Goal: Task Accomplishment & Management: Manage account settings

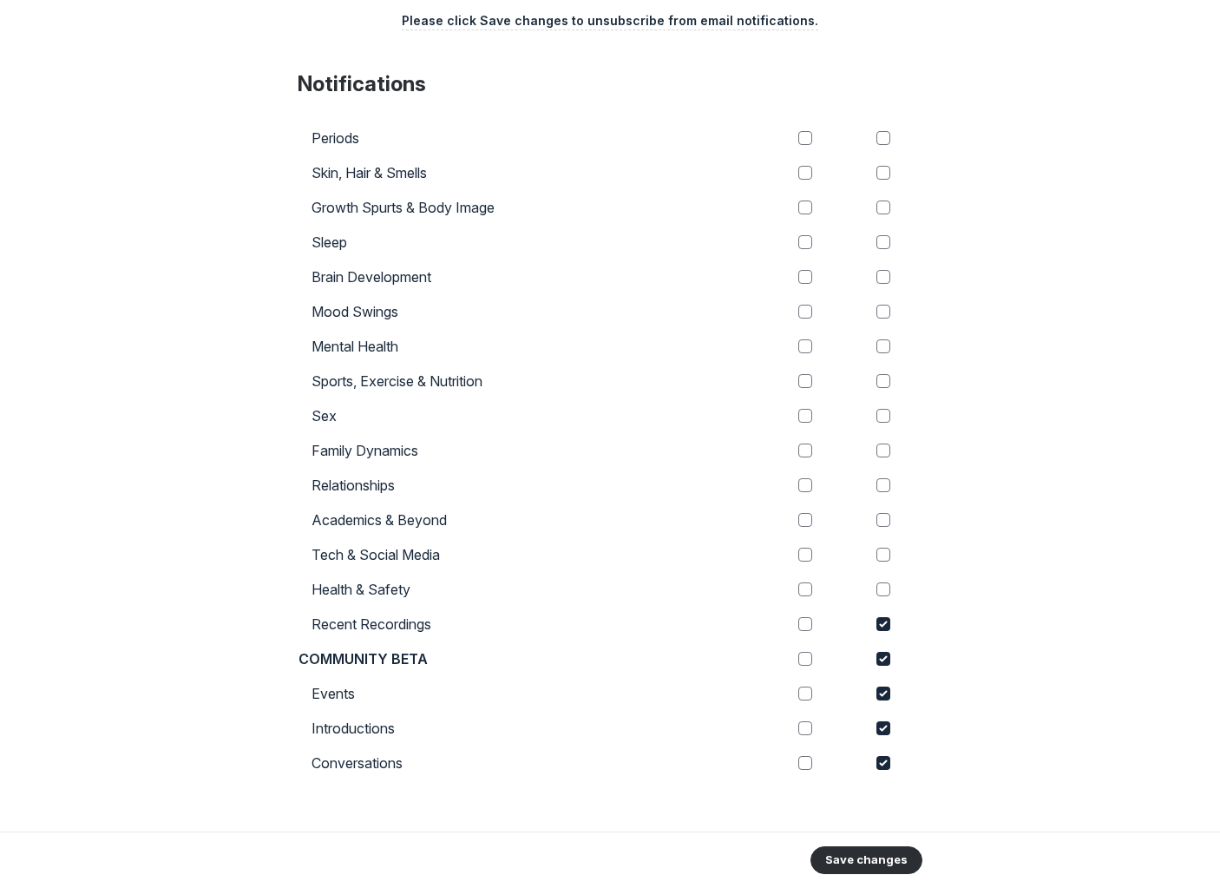
scroll to position [726, 0]
click at [877, 628] on input "checkbox" at bounding box center [884, 622] width 14 height 14
checkbox input "false"
click at [886, 659] on input "checkbox" at bounding box center [884, 657] width 14 height 14
checkbox input "false"
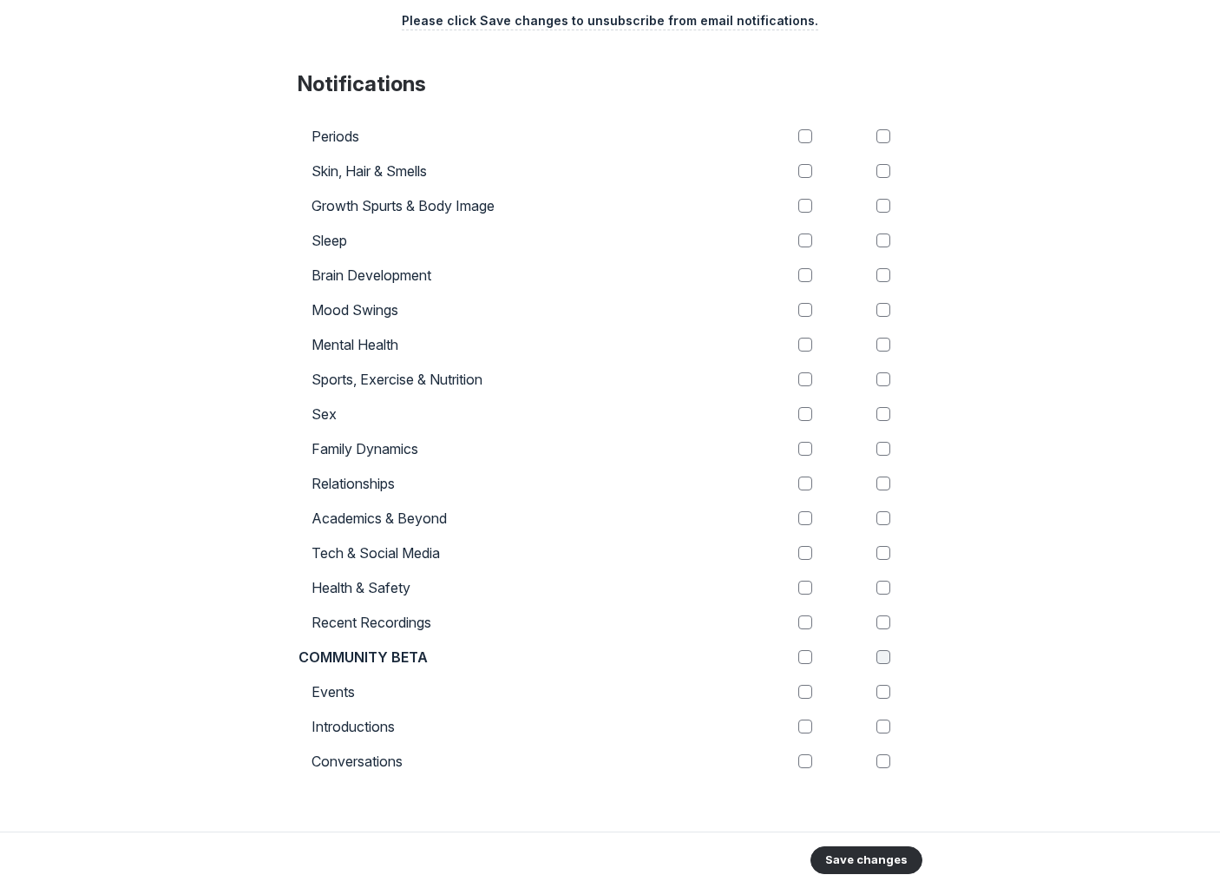
checkbox input "false"
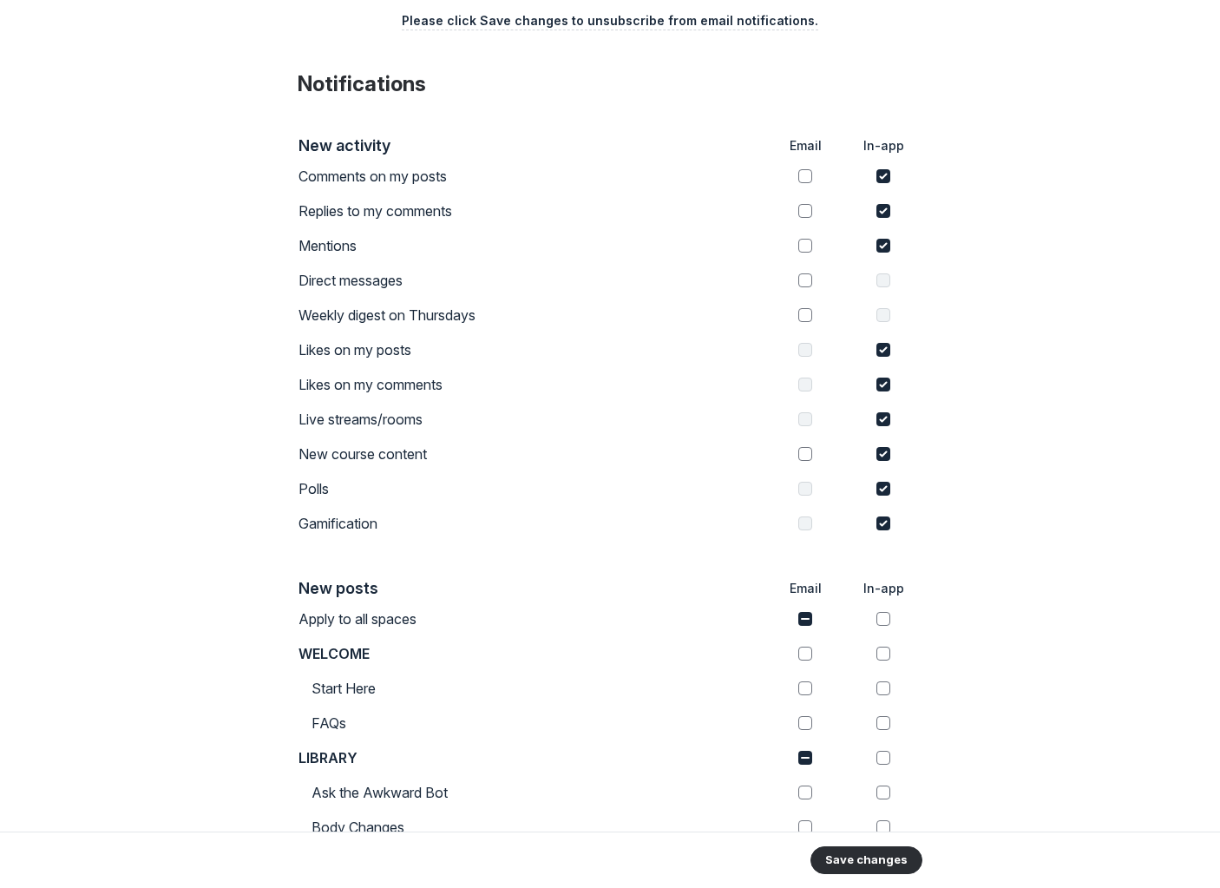
scroll to position [0, 0]
click at [799, 618] on input "checkbox" at bounding box center [805, 619] width 14 height 14
checkbox input "true"
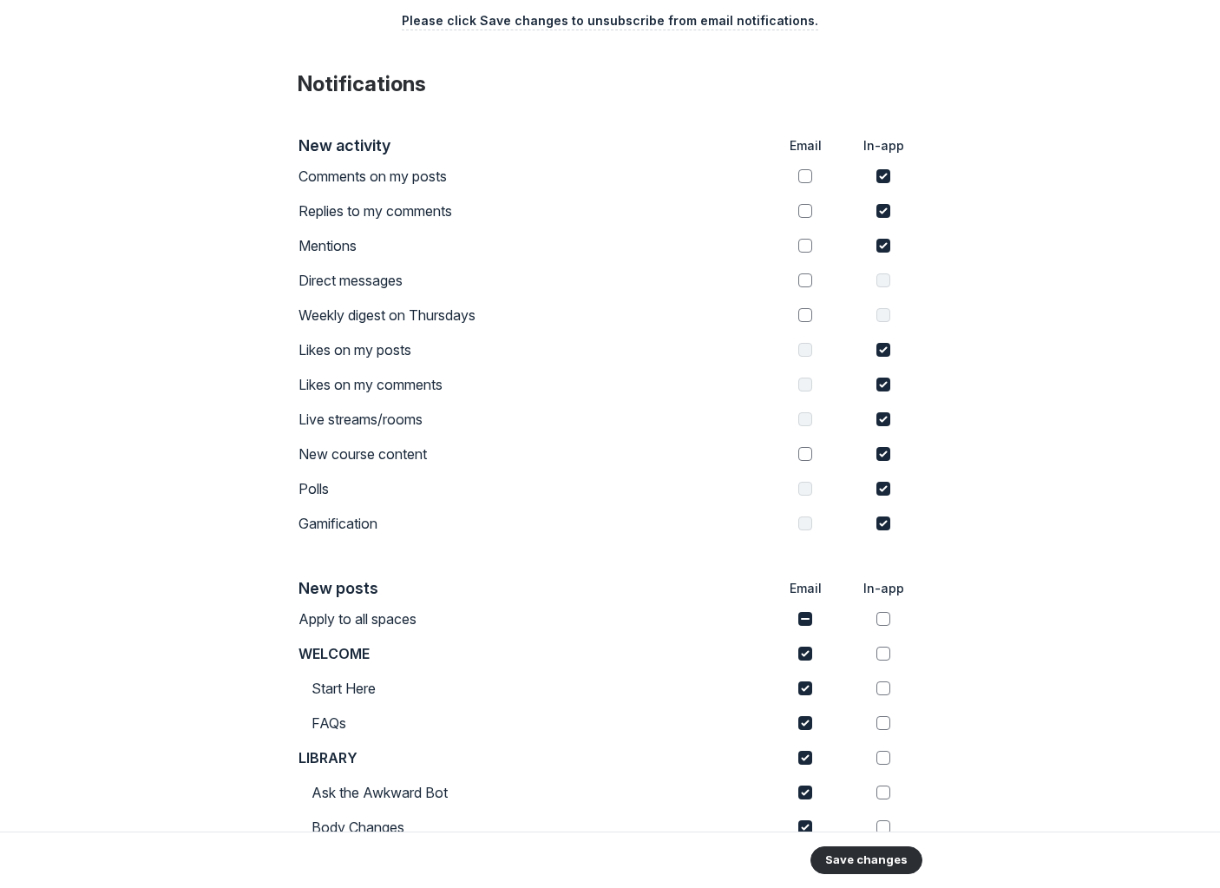
checkbox input "true"
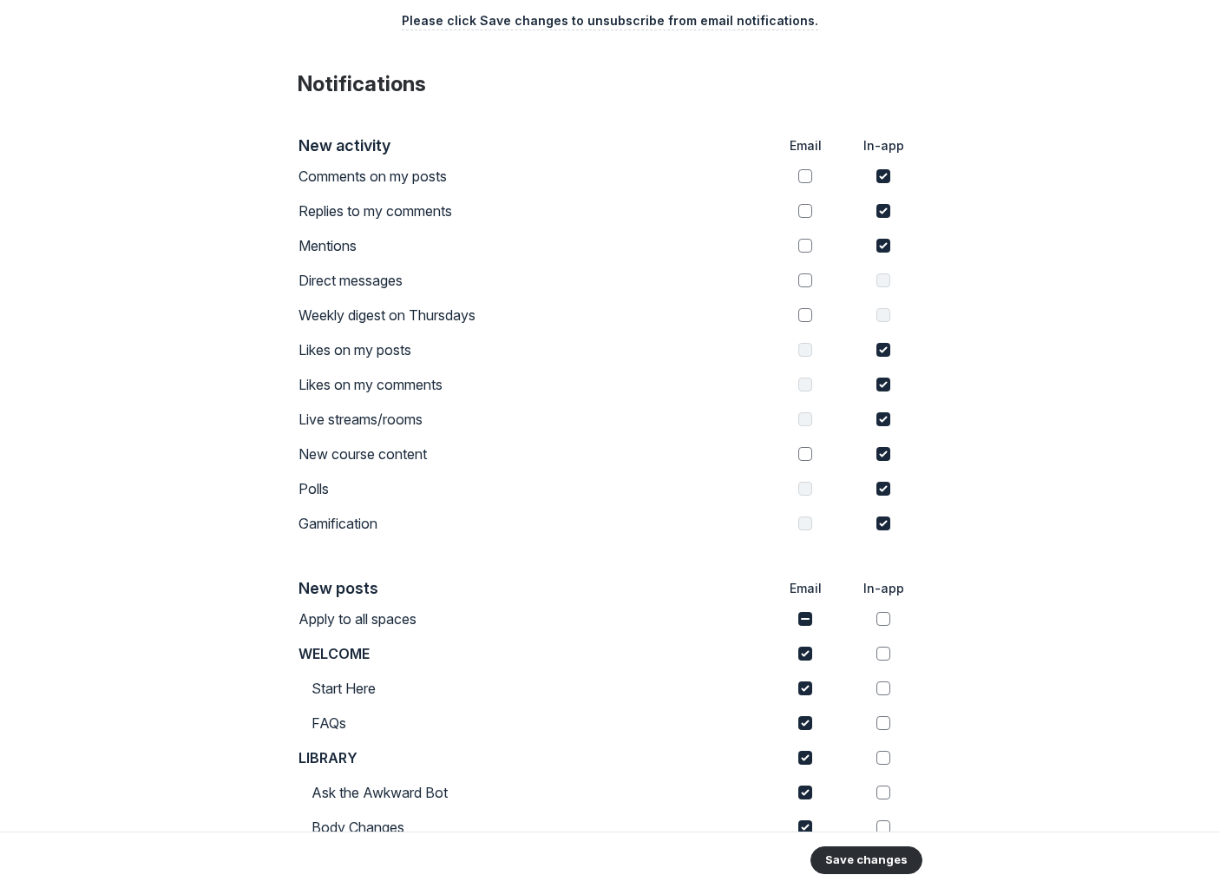
checkbox input "true"
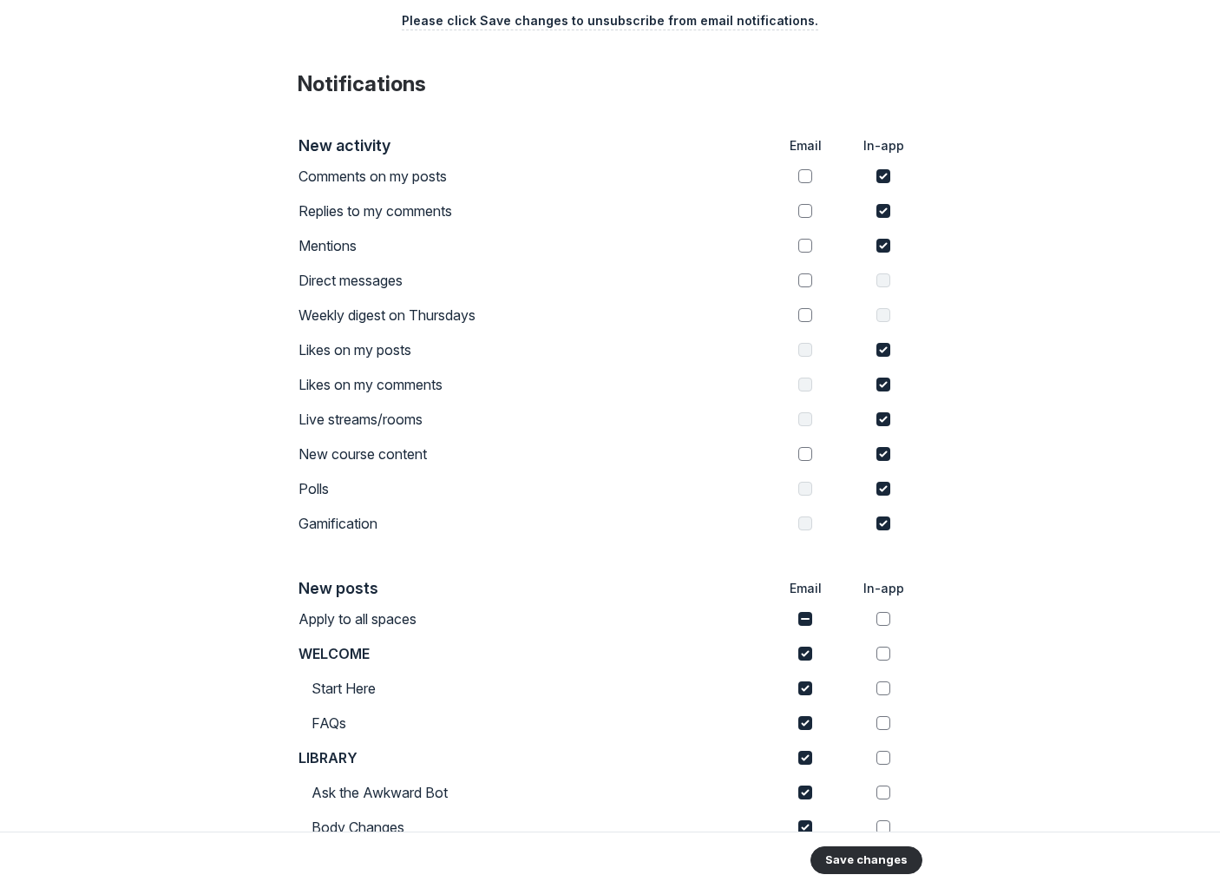
checkbox input "true"
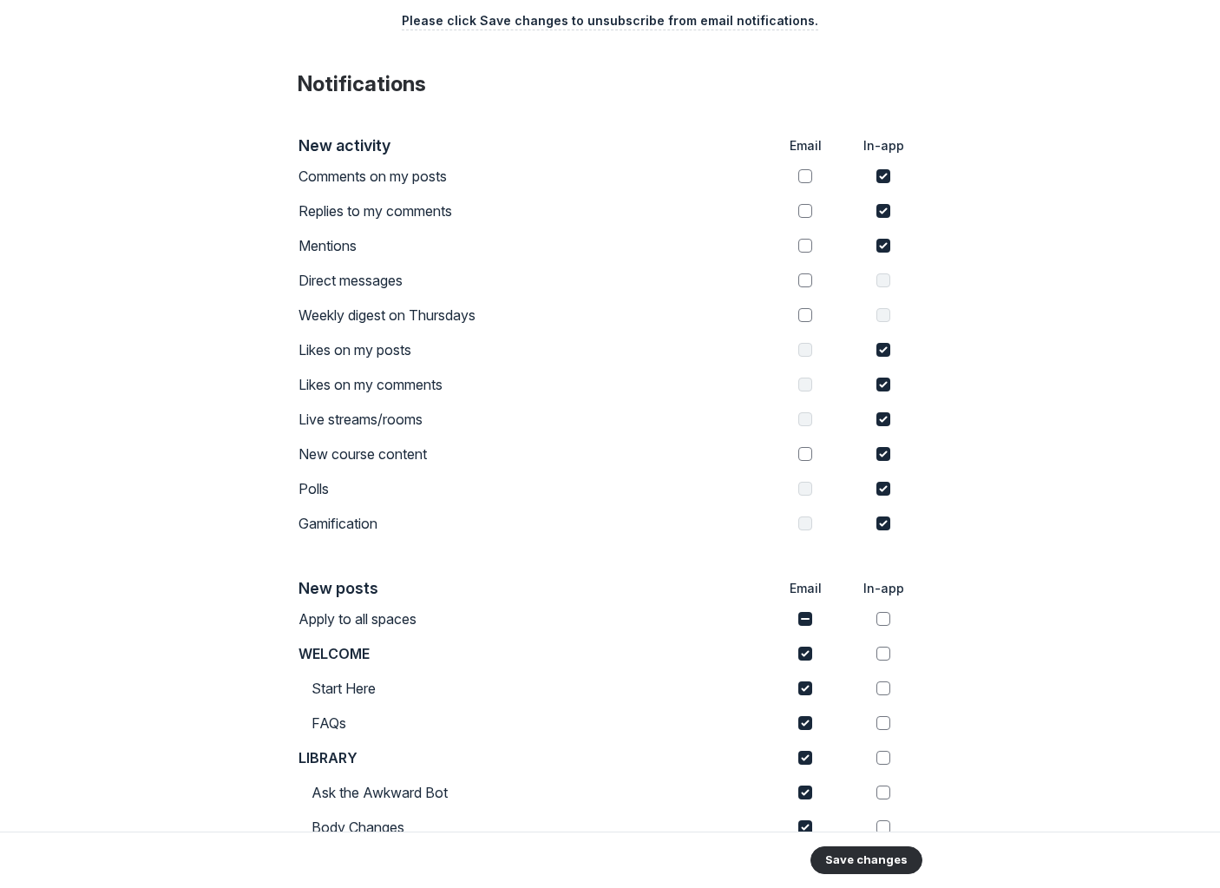
checkbox input "true"
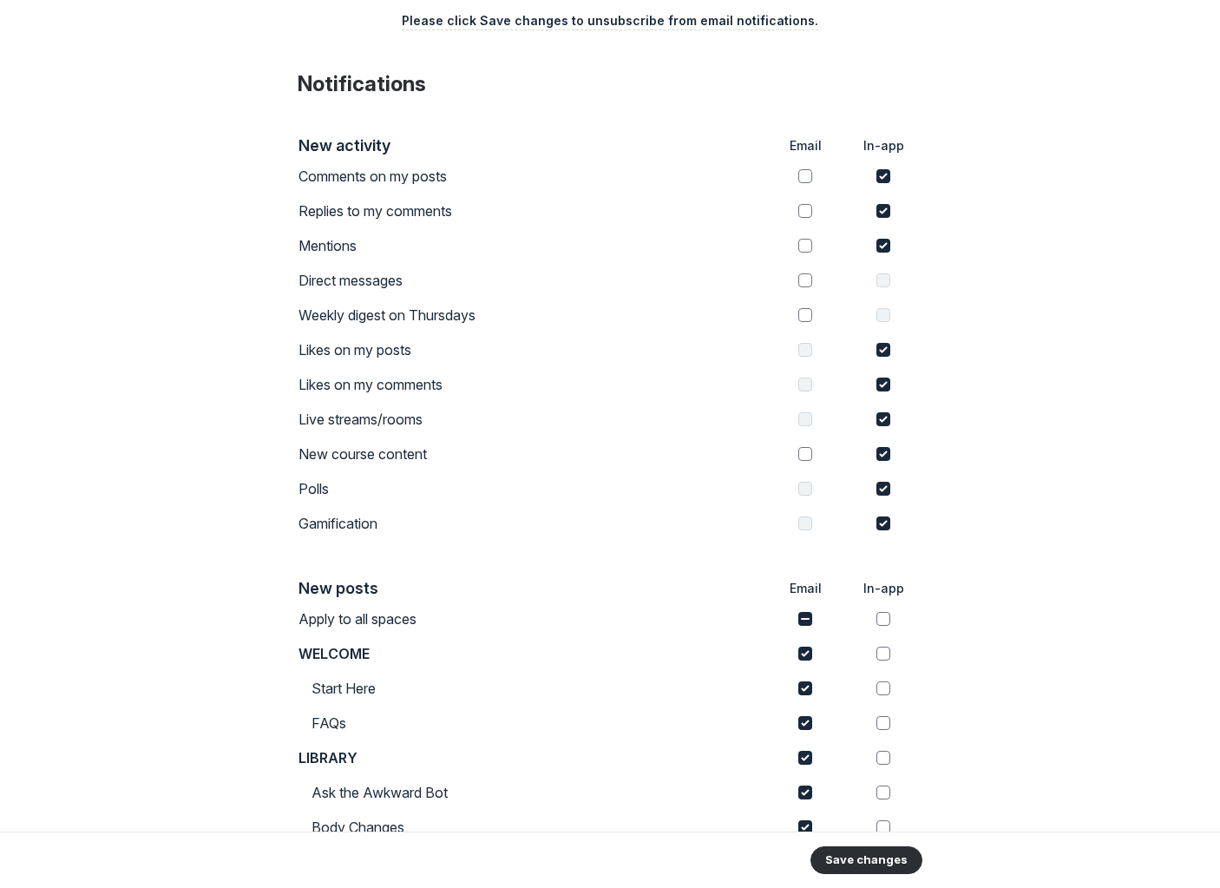
checkbox input "true"
click at [804, 618] on input "checkbox" at bounding box center [805, 619] width 14 height 14
checkbox input "false"
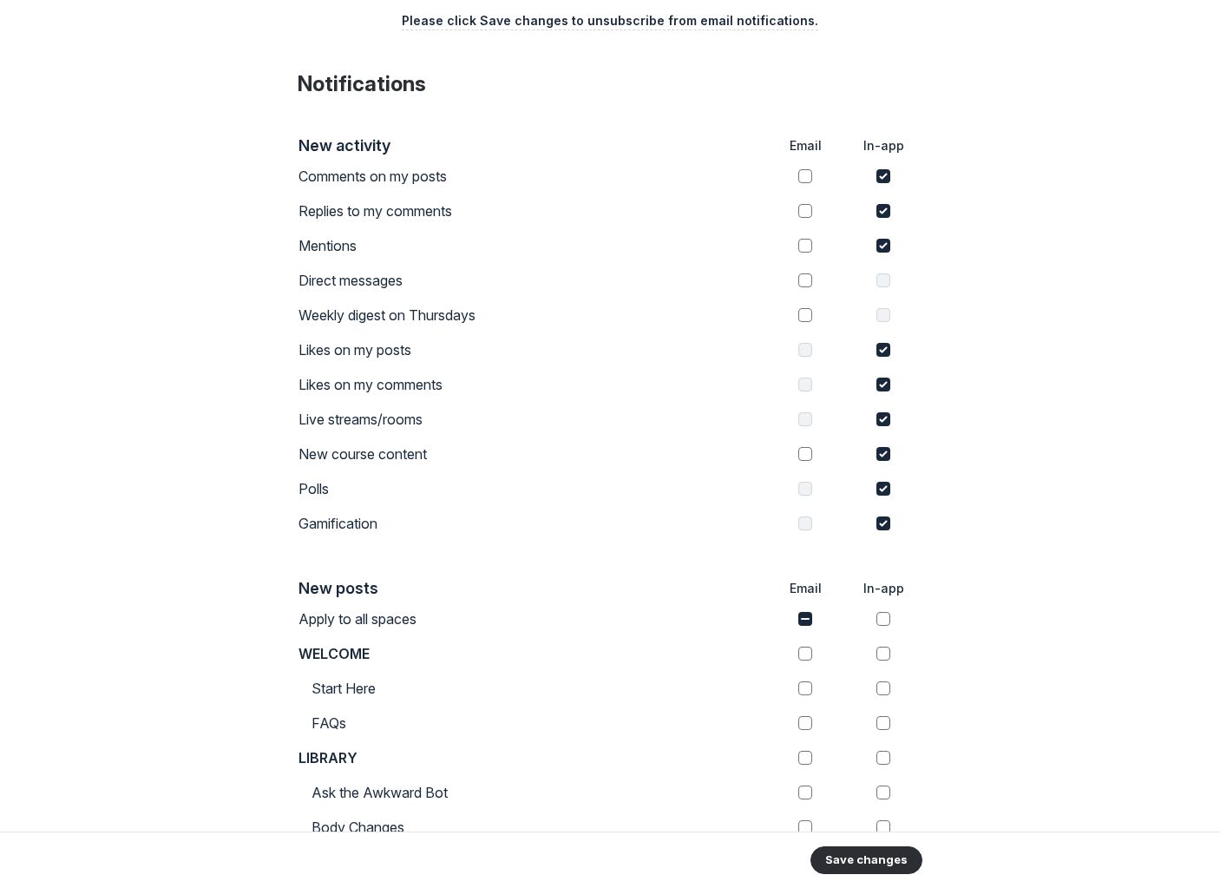
checkbox input "false"
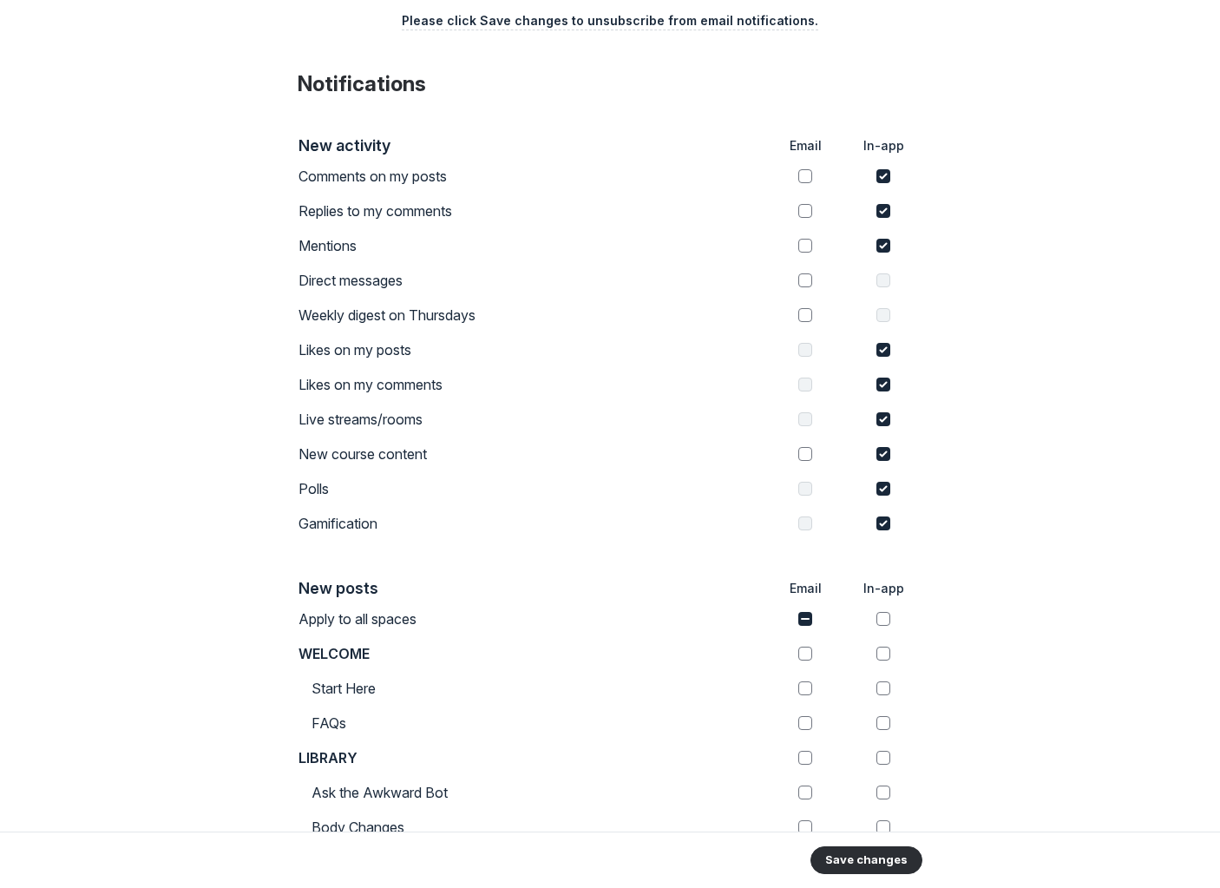
checkbox input "false"
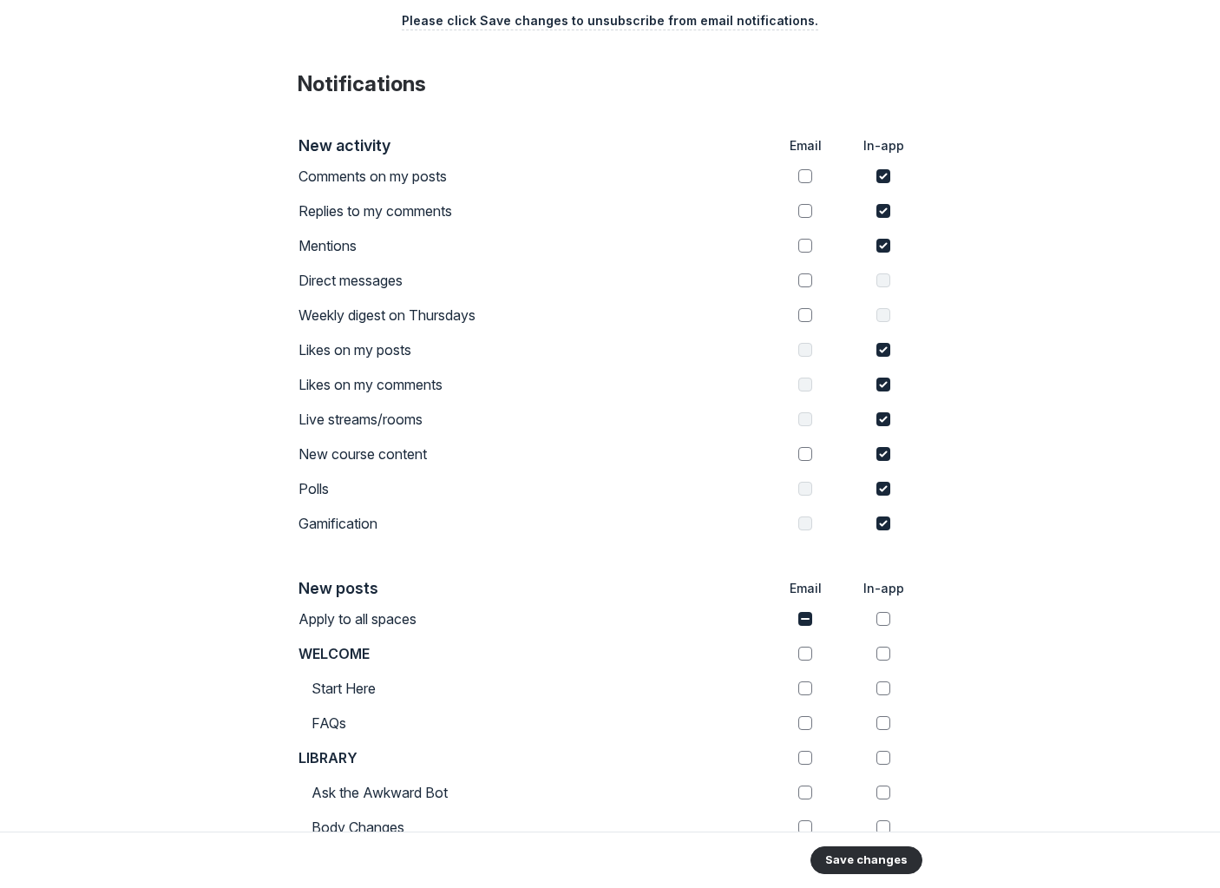
checkbox input "false"
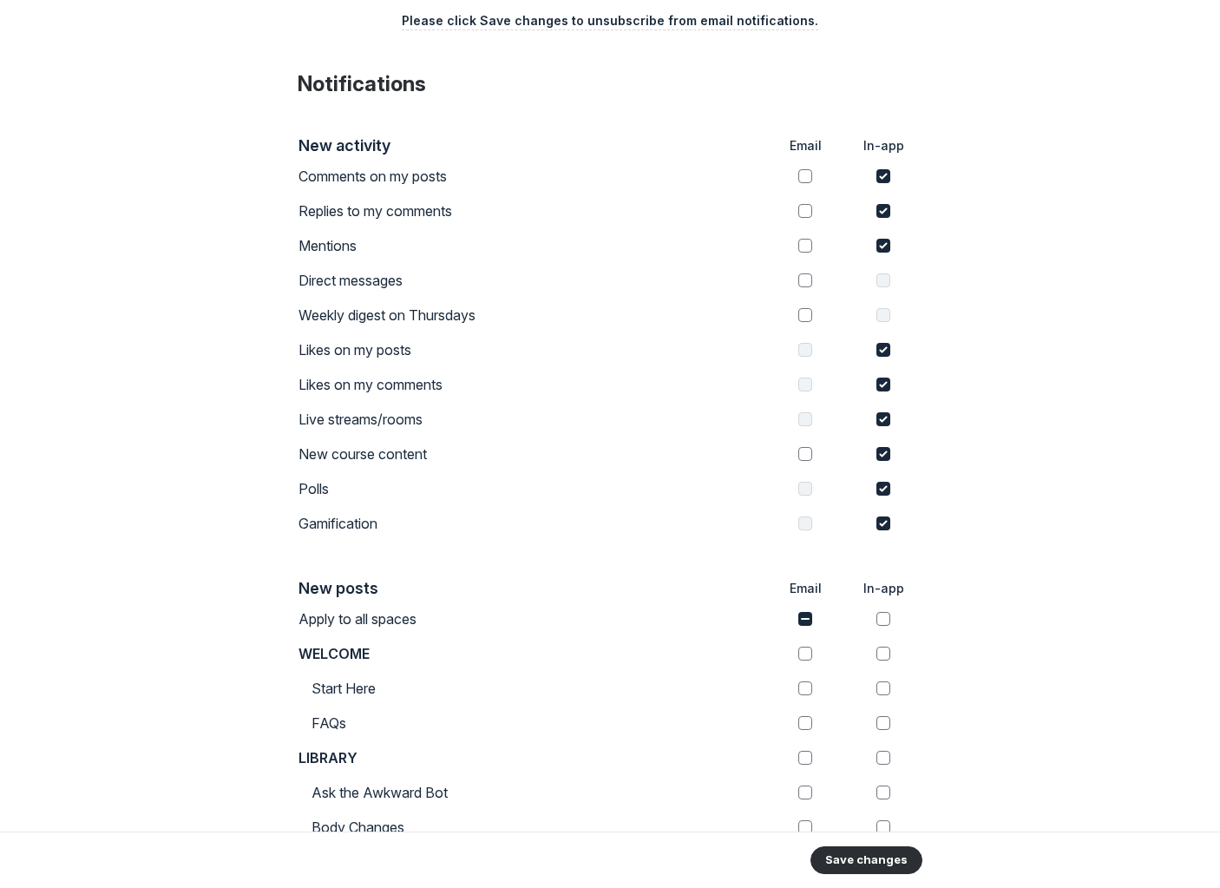
checkbox input "false"
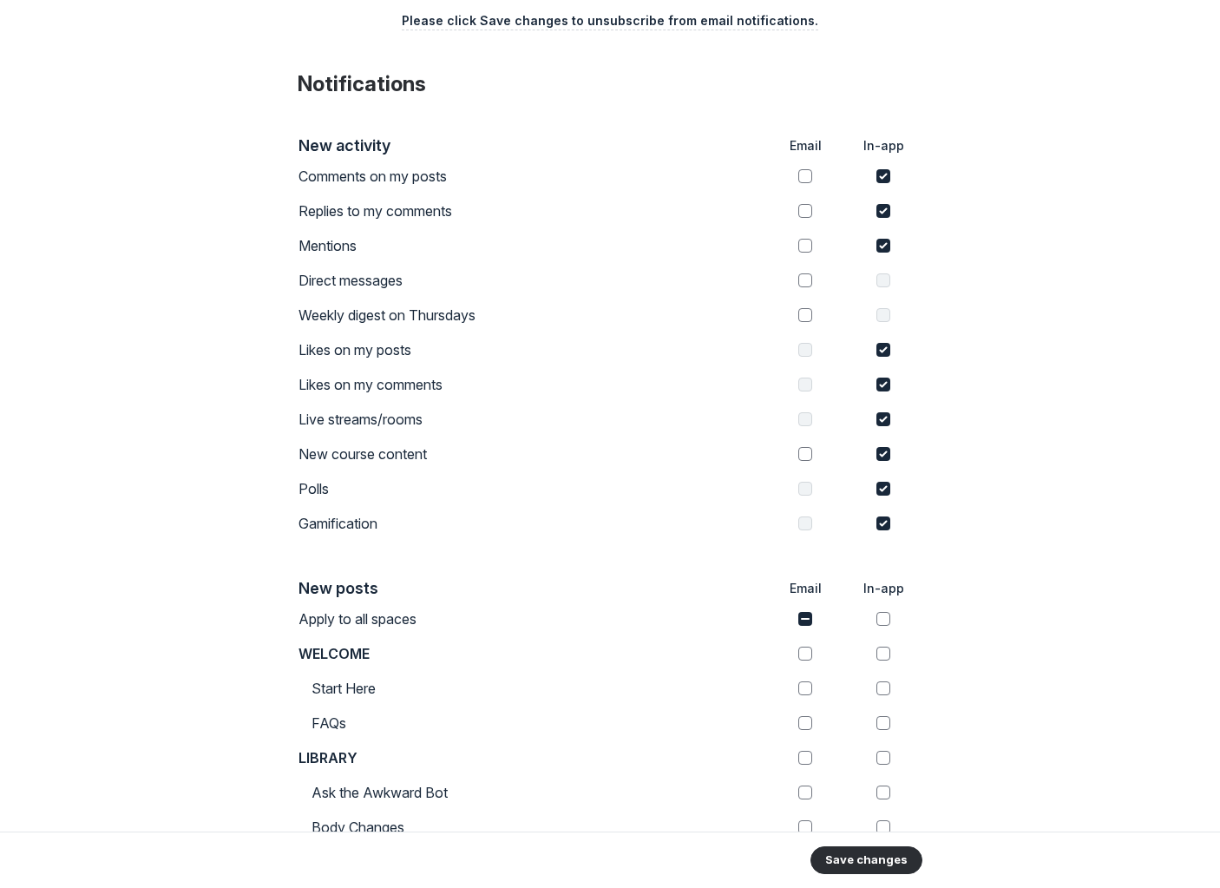
checkbox input "false"
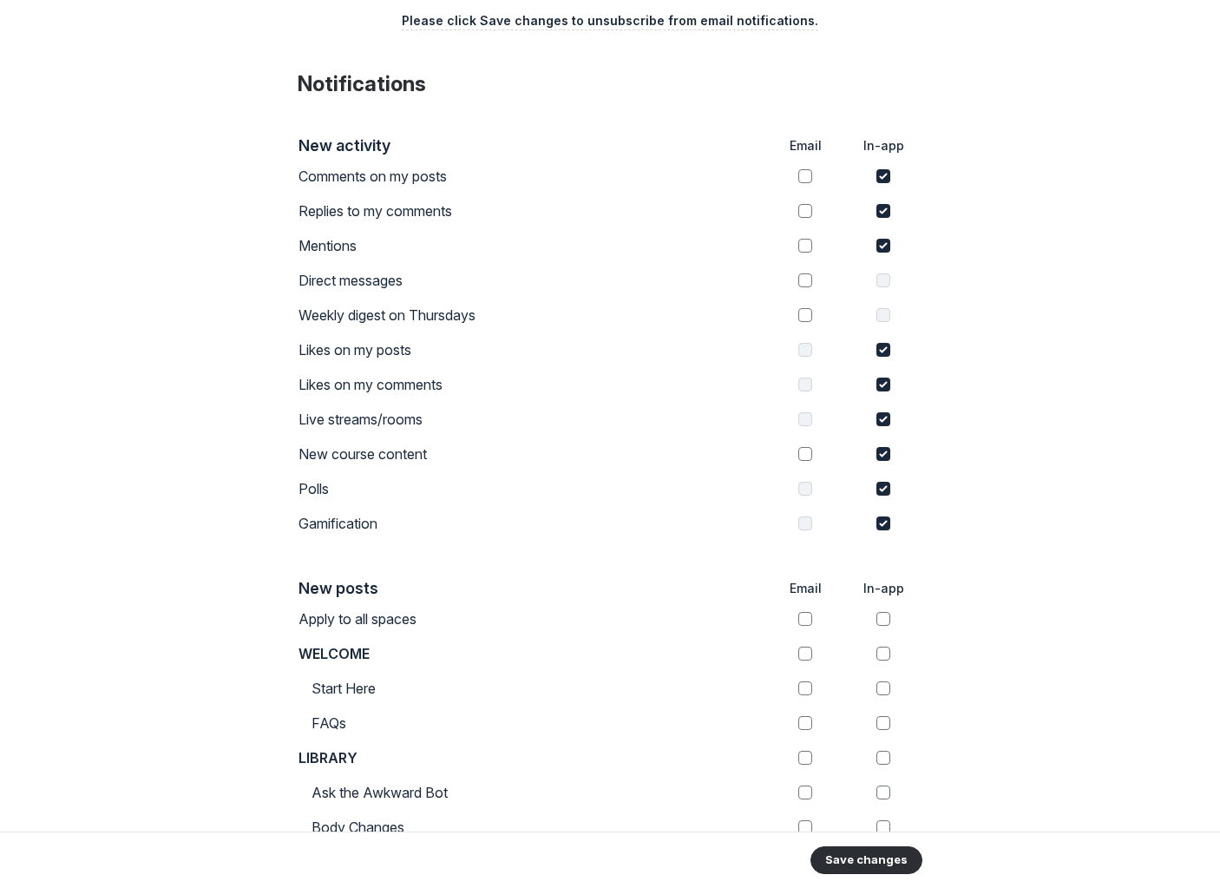
click at [886, 175] on input "checkbox" at bounding box center [884, 176] width 14 height 14
checkbox input "false"
click at [886, 208] on input "checkbox" at bounding box center [884, 211] width 14 height 14
checkbox input "false"
click at [885, 224] on td at bounding box center [883, 211] width 78 height 35
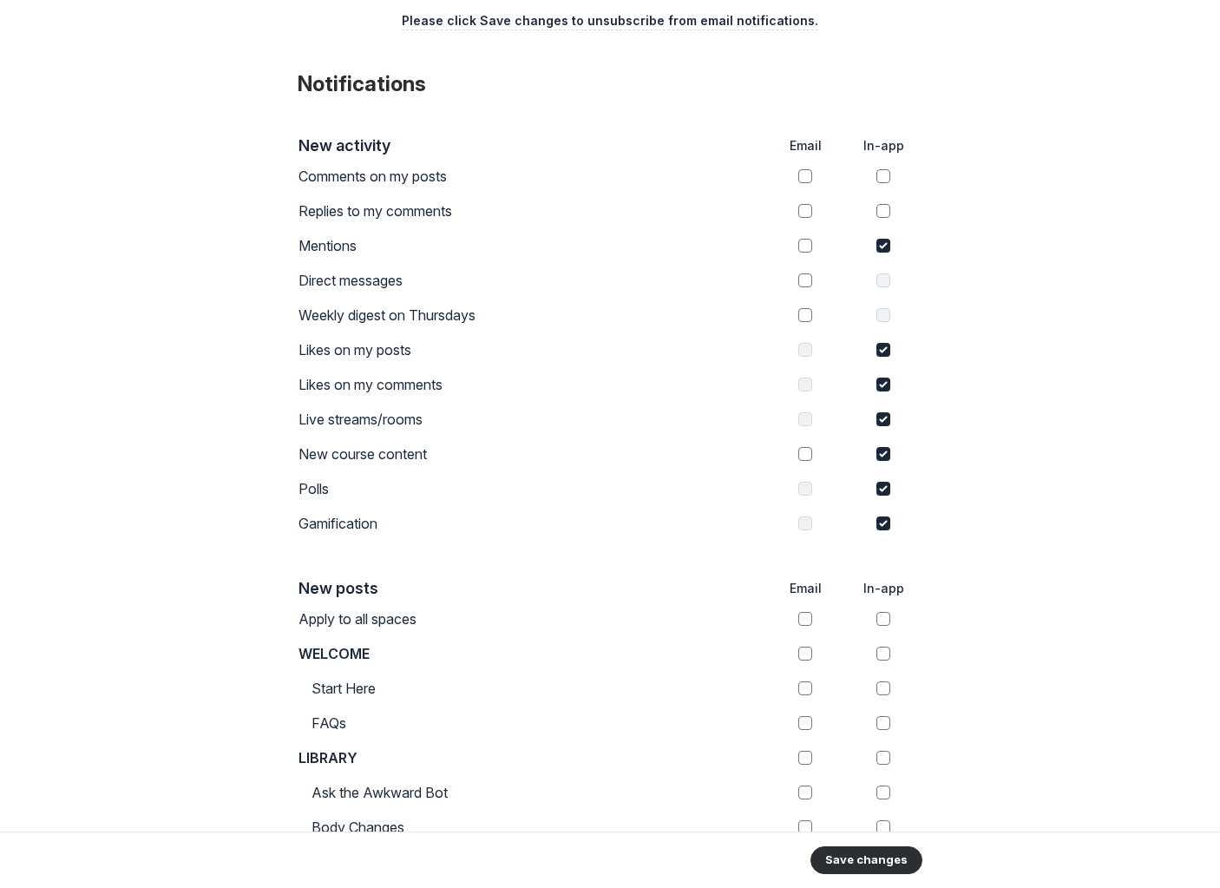
click at [882, 259] on td at bounding box center [883, 245] width 78 height 35
click at [882, 255] on td at bounding box center [883, 245] width 78 height 35
click at [880, 345] on input "checkbox" at bounding box center [884, 350] width 14 height 14
checkbox input "false"
click at [881, 389] on input "checkbox" at bounding box center [884, 385] width 14 height 14
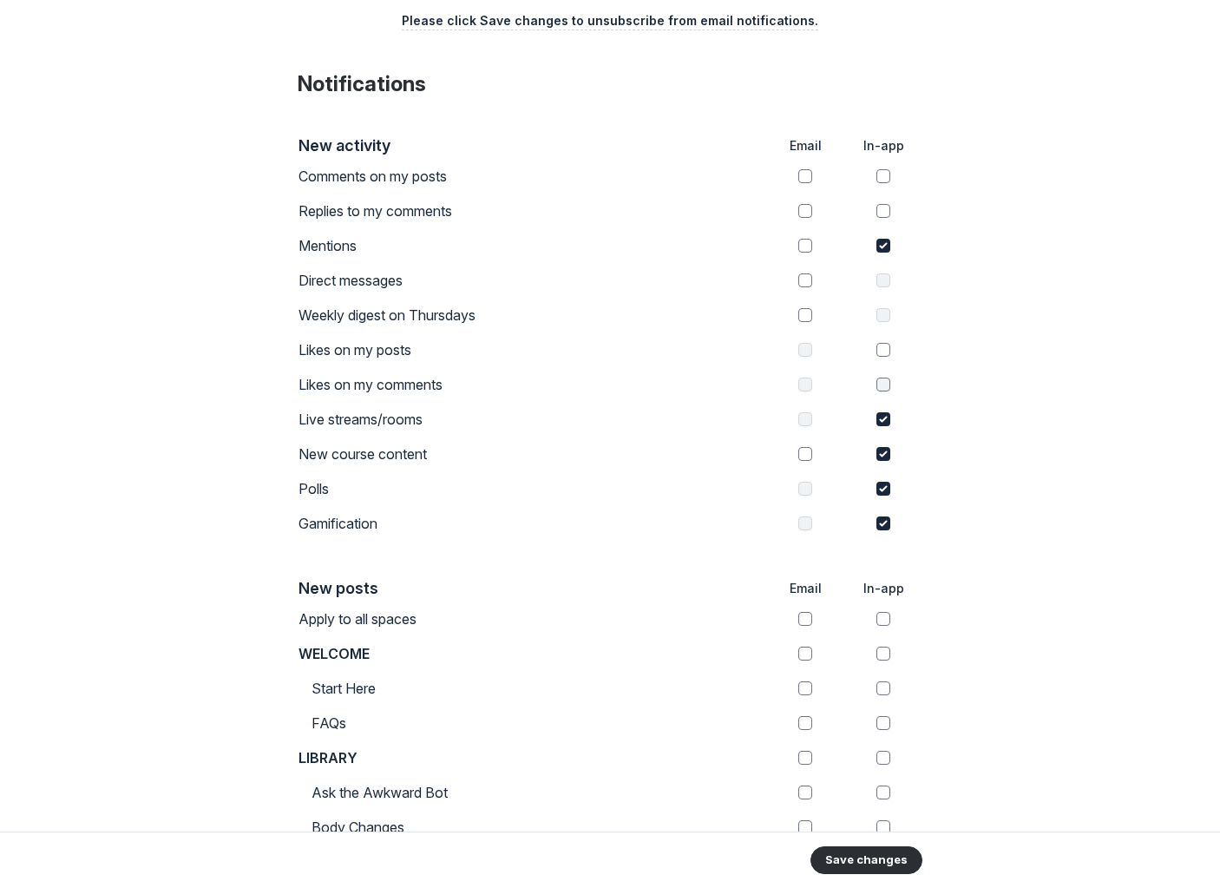
checkbox input "false"
click at [884, 249] on input "checkbox" at bounding box center [884, 246] width 14 height 14
checkbox input "false"
drag, startPoint x: 879, startPoint y: 417, endPoint x: 881, endPoint y: 448, distance: 30.4
click at [879, 417] on input "checkbox" at bounding box center [884, 419] width 14 height 14
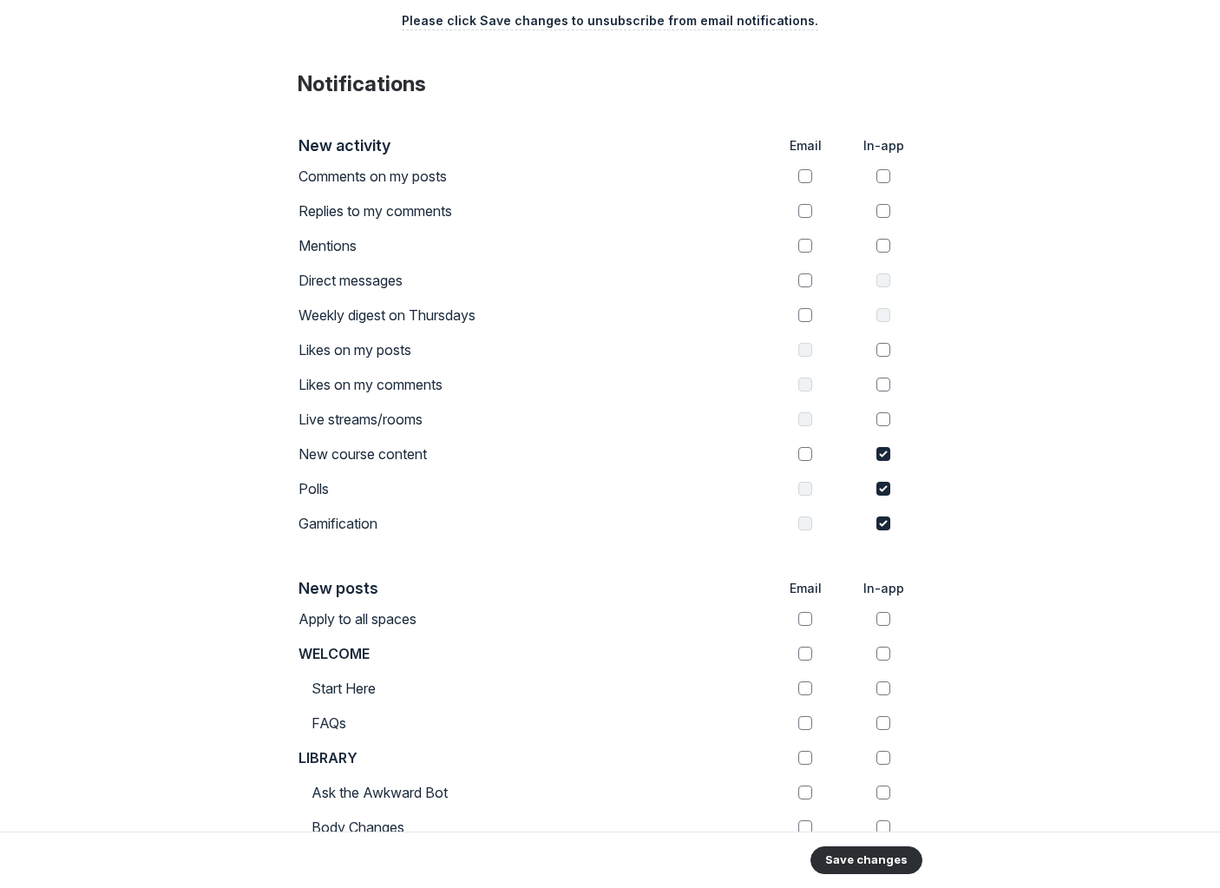
checkbox input "false"
click at [884, 462] on td at bounding box center [883, 454] width 78 height 35
click at [886, 451] on input "checkbox" at bounding box center [884, 454] width 14 height 14
checkbox input "false"
drag, startPoint x: 886, startPoint y: 485, endPoint x: 885, endPoint y: 529, distance: 43.4
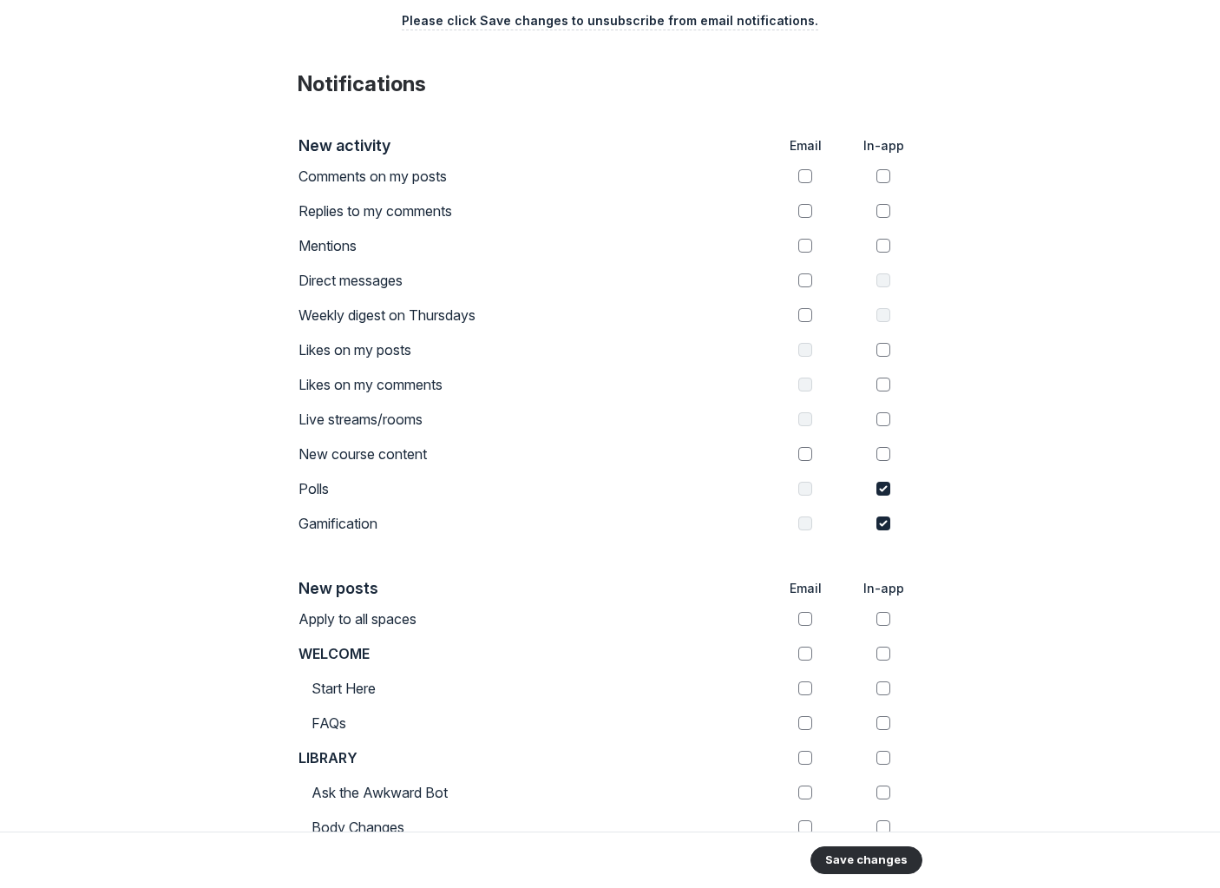
click at [886, 493] on input "checkbox" at bounding box center [884, 489] width 14 height 14
checkbox input "false"
click at [884, 521] on input "checkbox" at bounding box center [884, 523] width 14 height 14
checkbox input "false"
click at [857, 863] on button "Save changes" at bounding box center [867, 860] width 112 height 28
